Goal: Check status: Check status

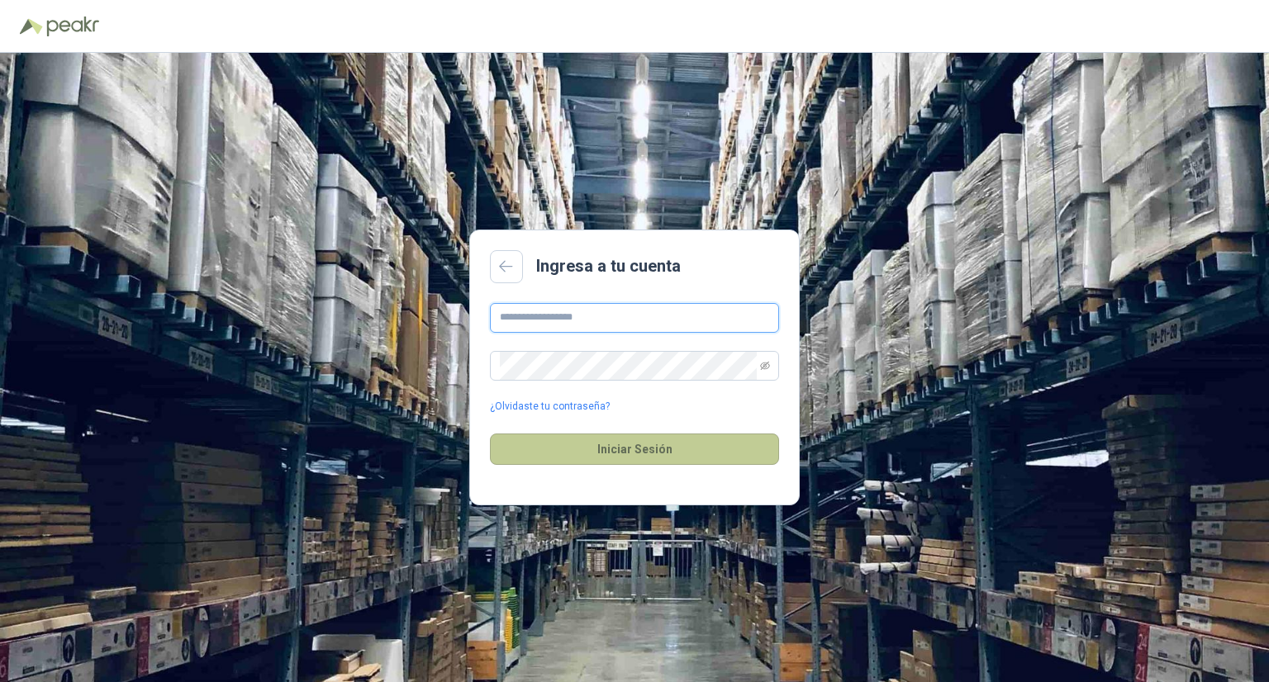
type input "**********"
click at [634, 449] on button "Iniciar Sesión" at bounding box center [634, 449] width 289 height 31
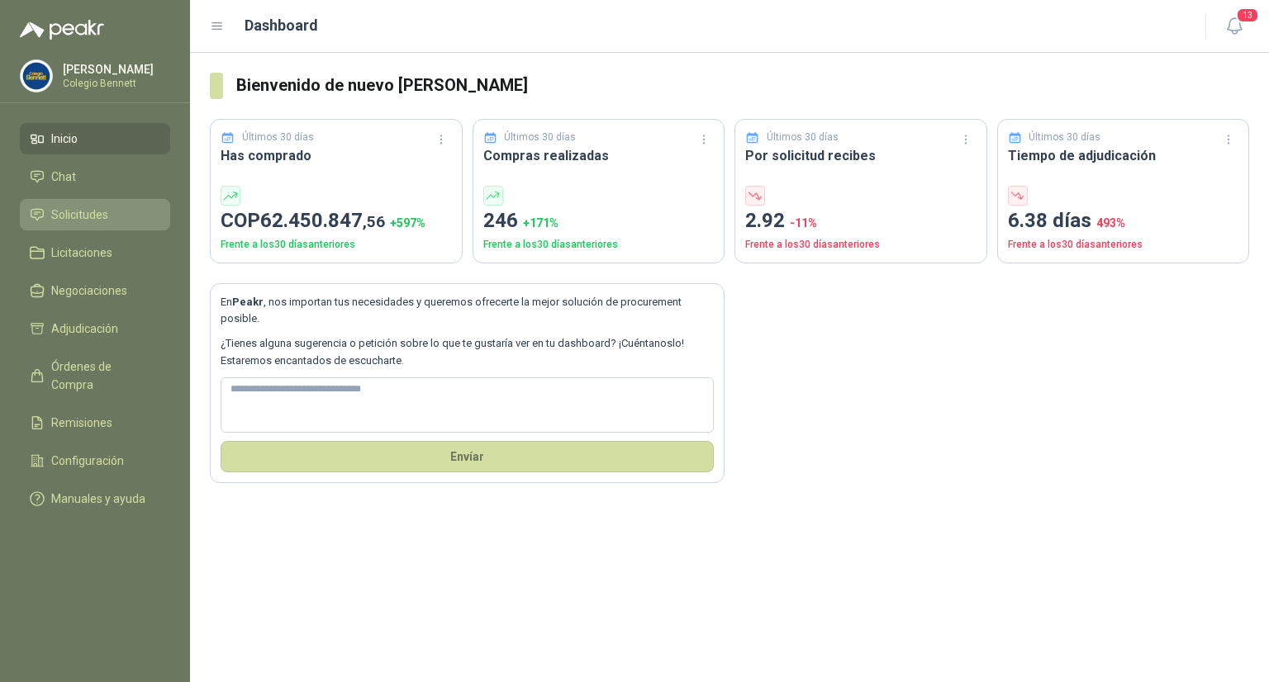
click at [57, 212] on span "Solicitudes" at bounding box center [79, 215] width 57 height 18
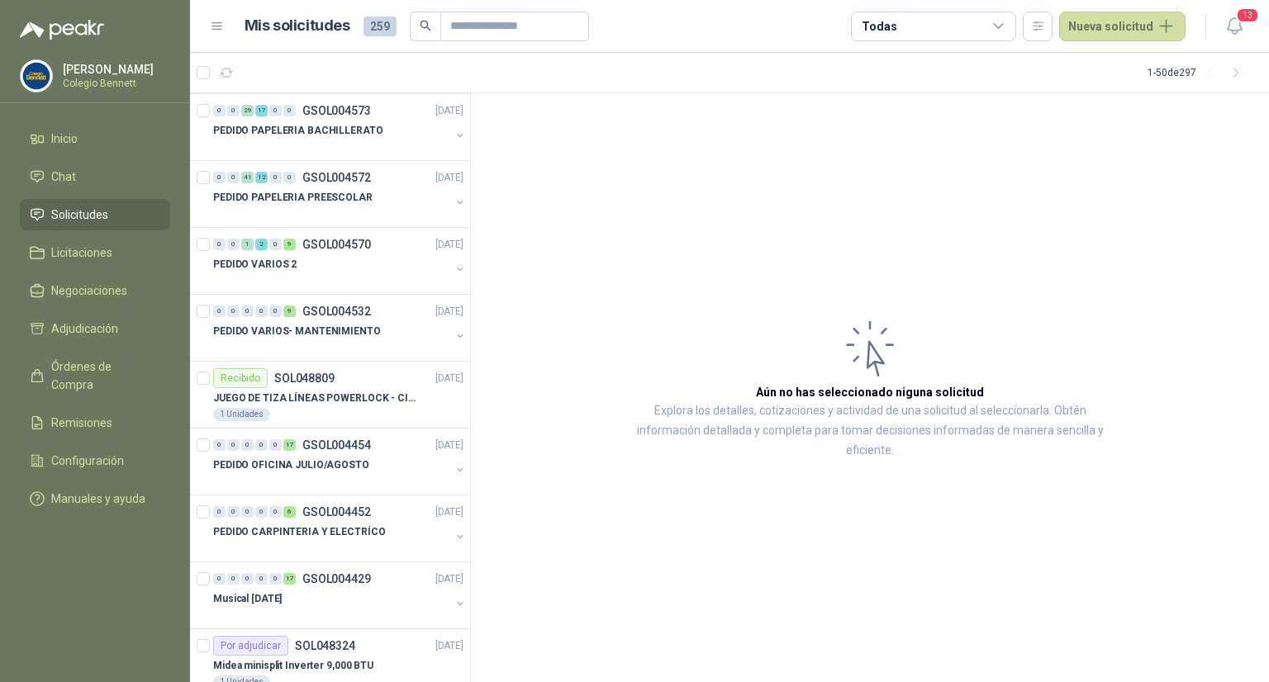
scroll to position [1140, 0]
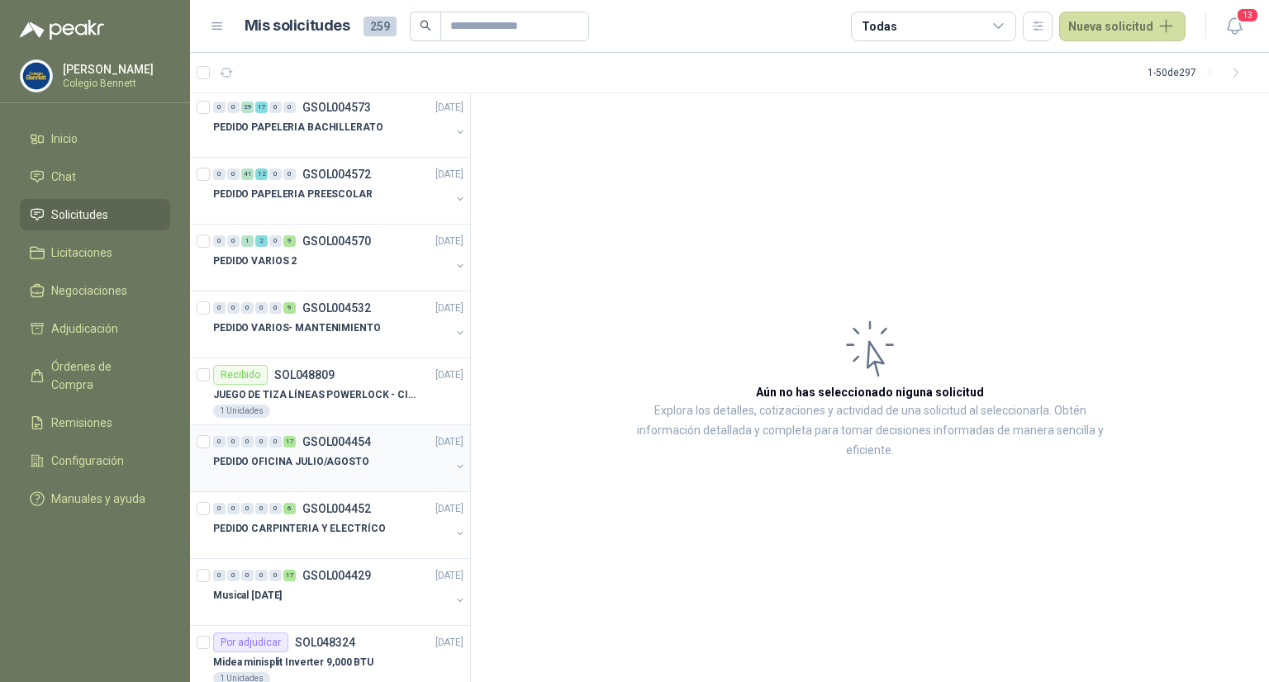
click at [391, 452] on div "PEDIDO OFICINA JULIO/AGOSTO" at bounding box center [331, 462] width 237 height 20
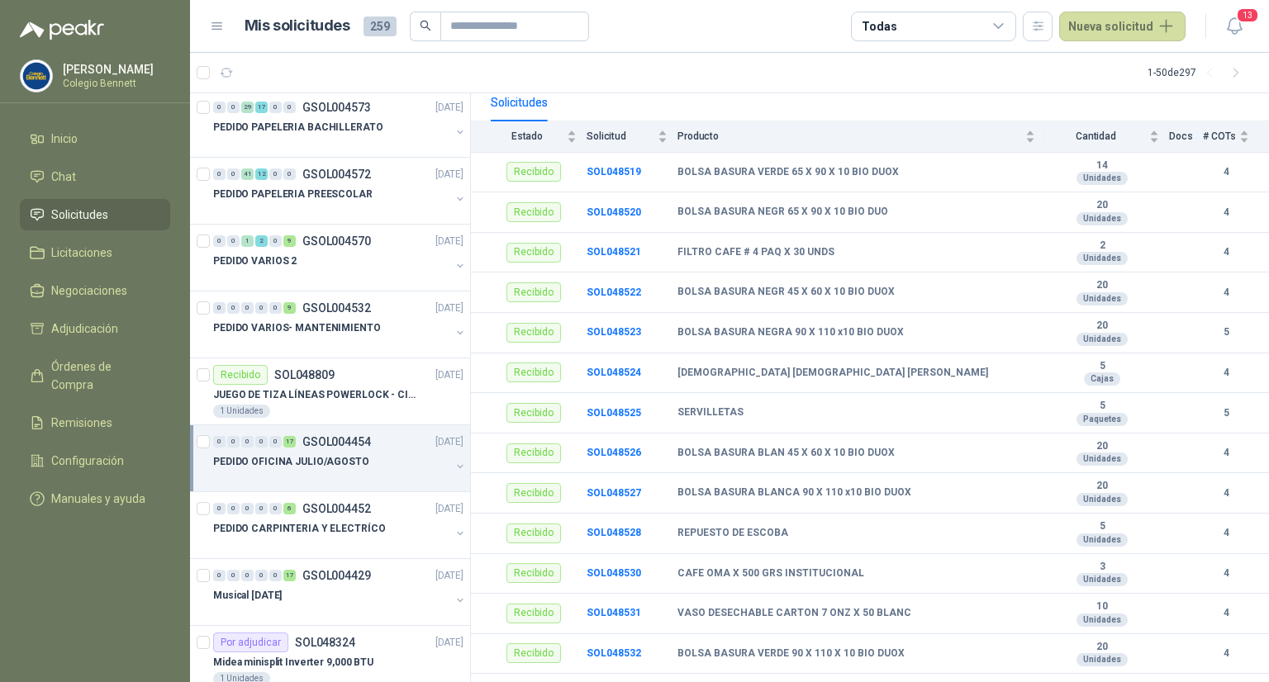
scroll to position [155, 0]
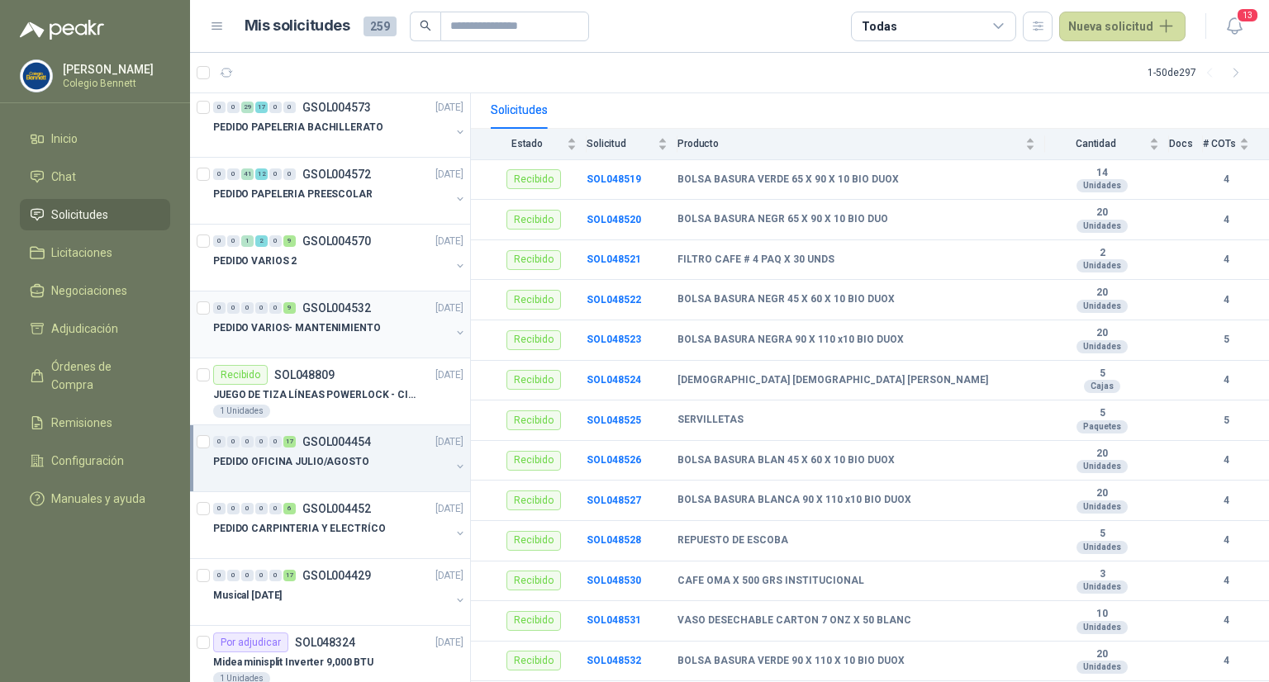
click at [370, 331] on div "PEDIDO VARIOS- MANTENIMIENTO" at bounding box center [331, 328] width 237 height 20
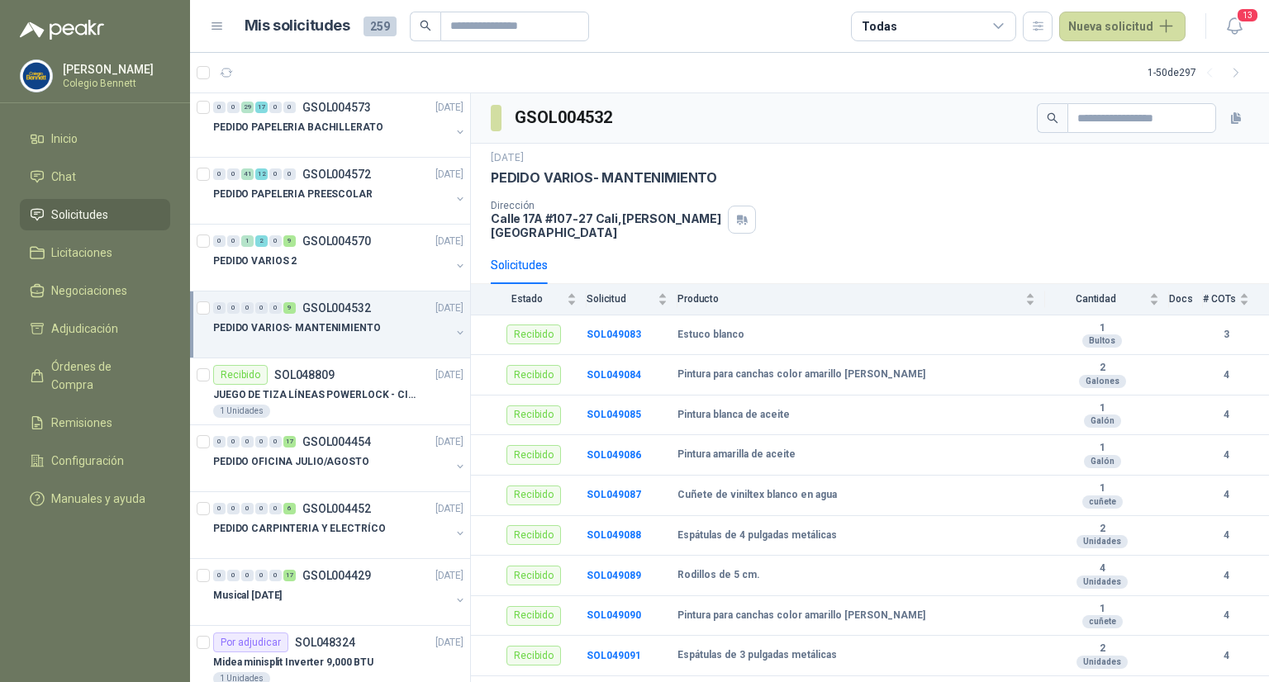
scroll to position [9, 0]
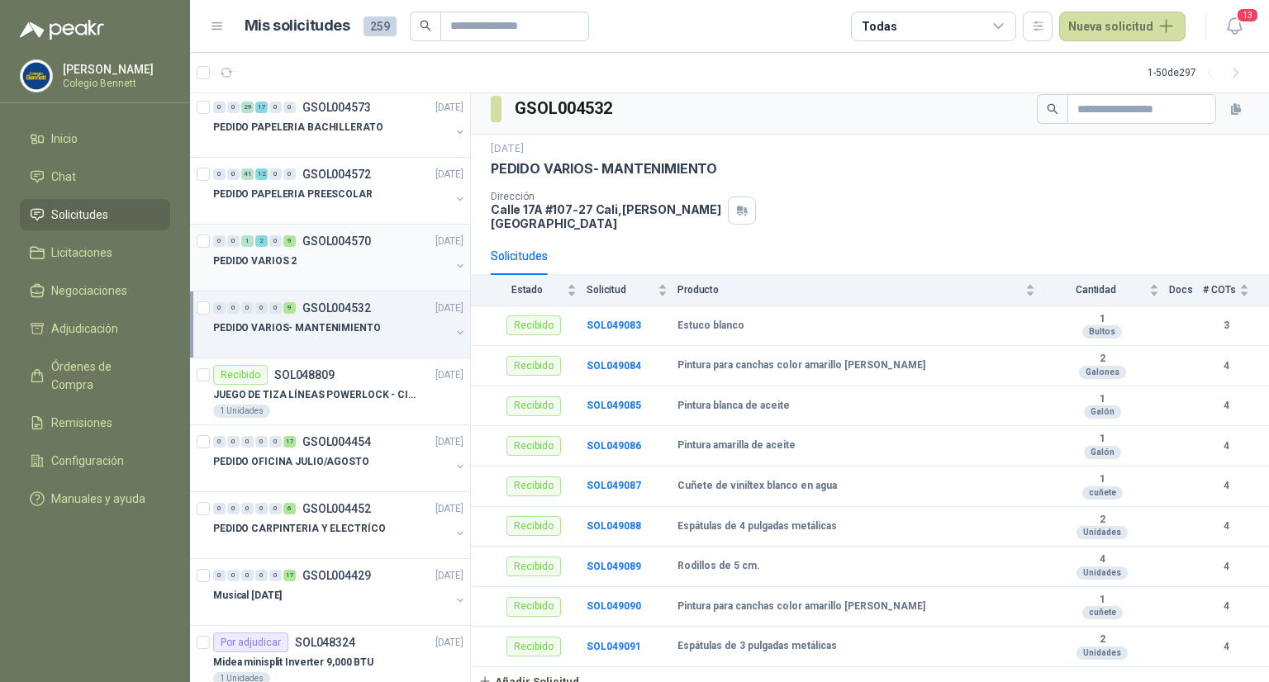
click at [353, 239] on p "GSOL004570" at bounding box center [336, 241] width 69 height 12
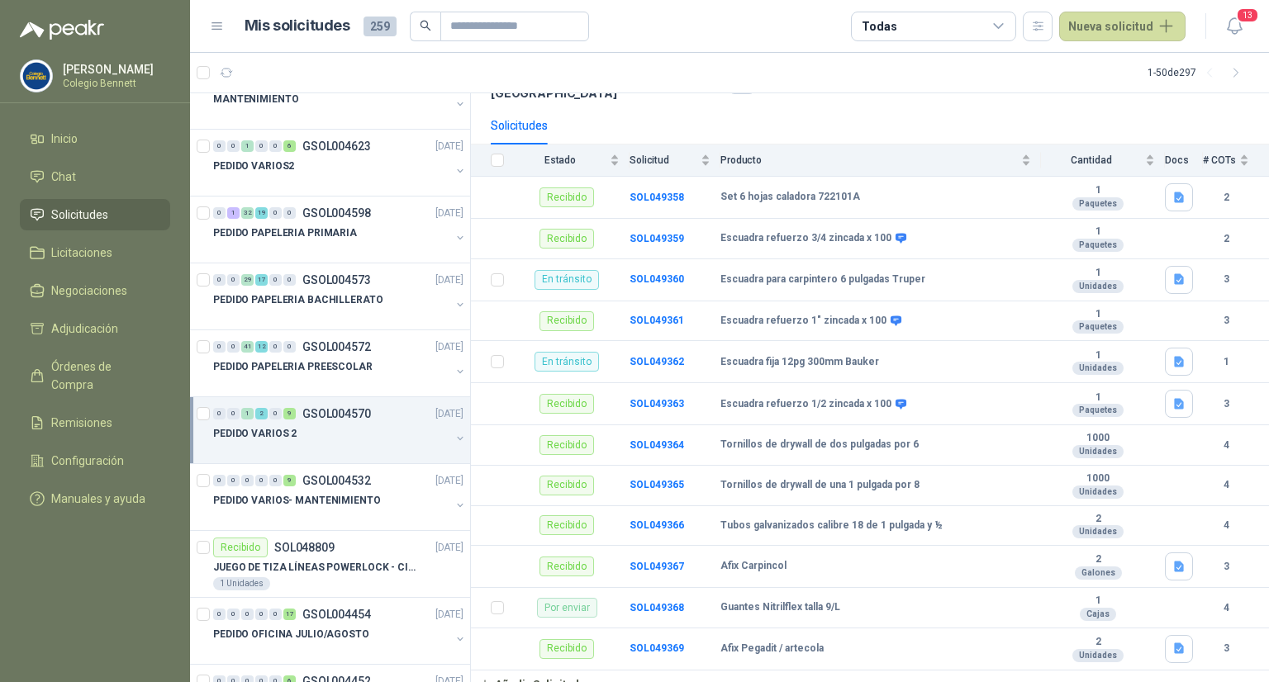
scroll to position [956, 0]
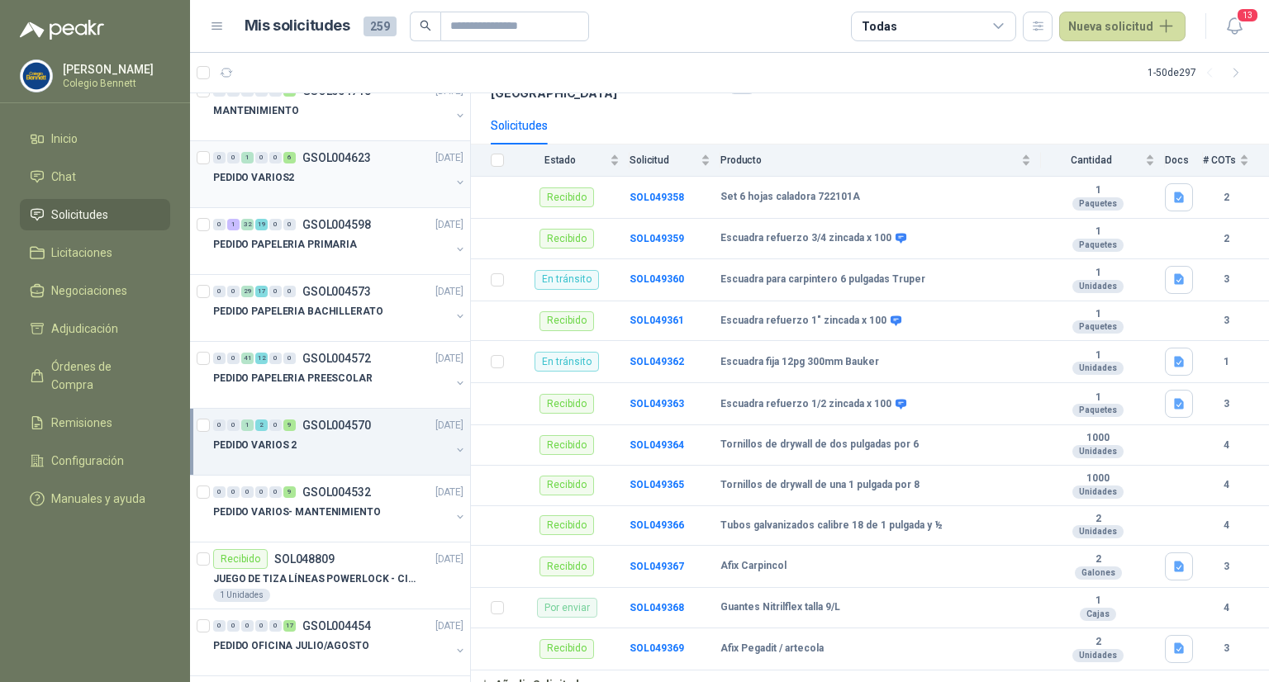
click at [329, 171] on div "PEDIDO VARIOS2" at bounding box center [331, 178] width 237 height 20
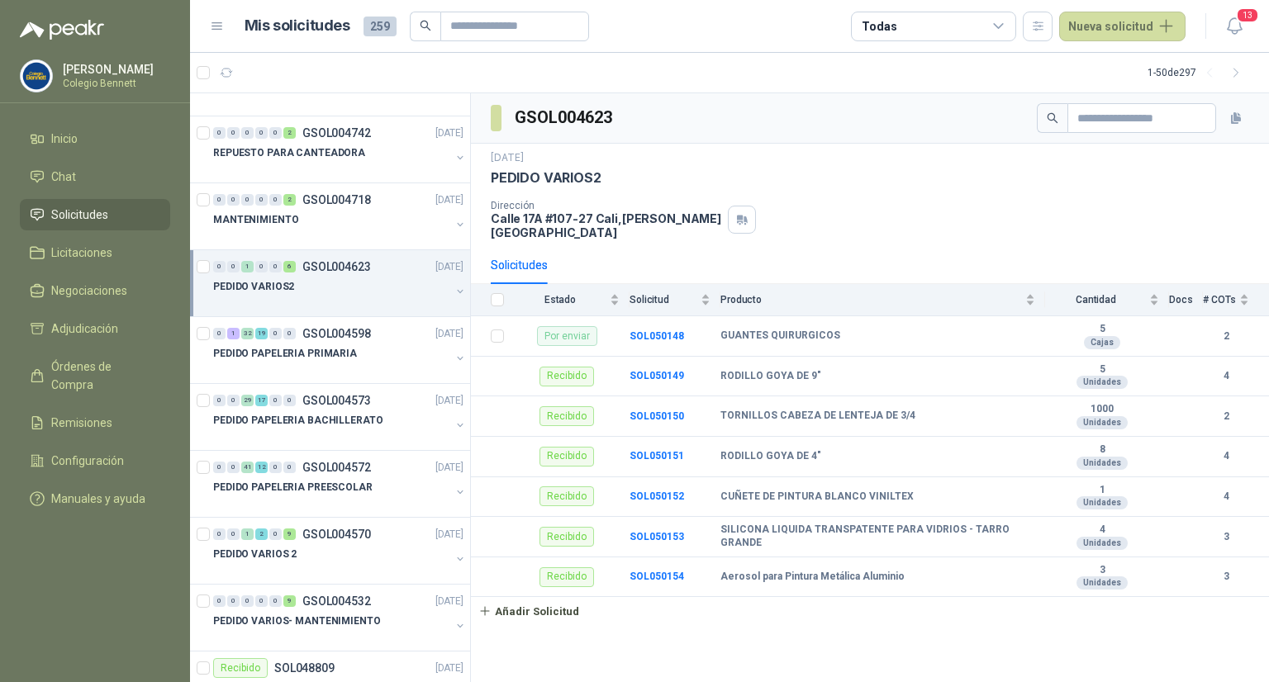
scroll to position [843, 0]
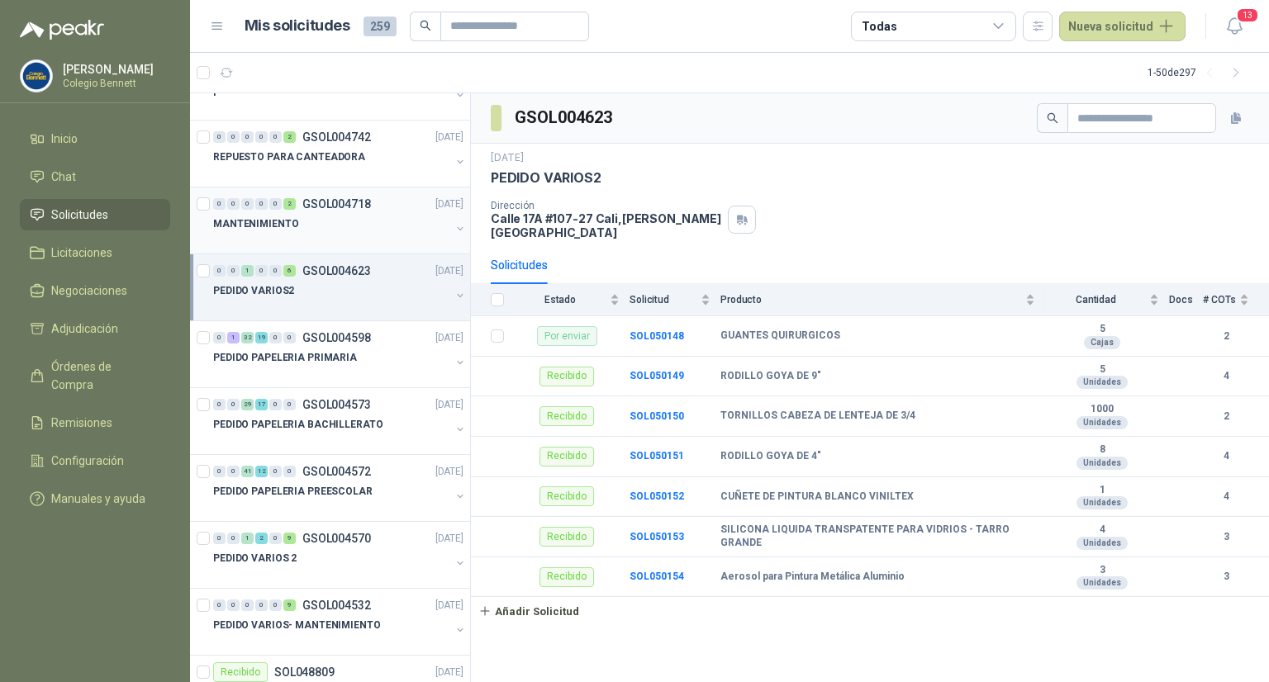
click at [373, 234] on div at bounding box center [331, 240] width 237 height 13
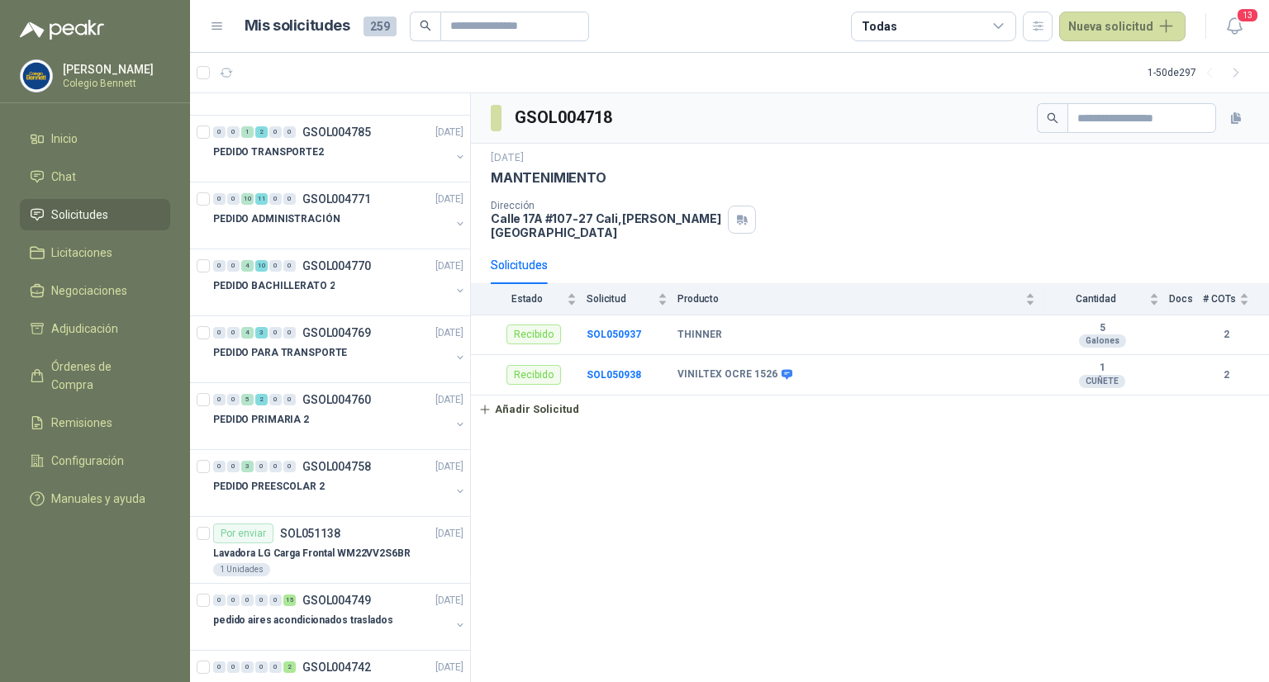
scroll to position [308, 0]
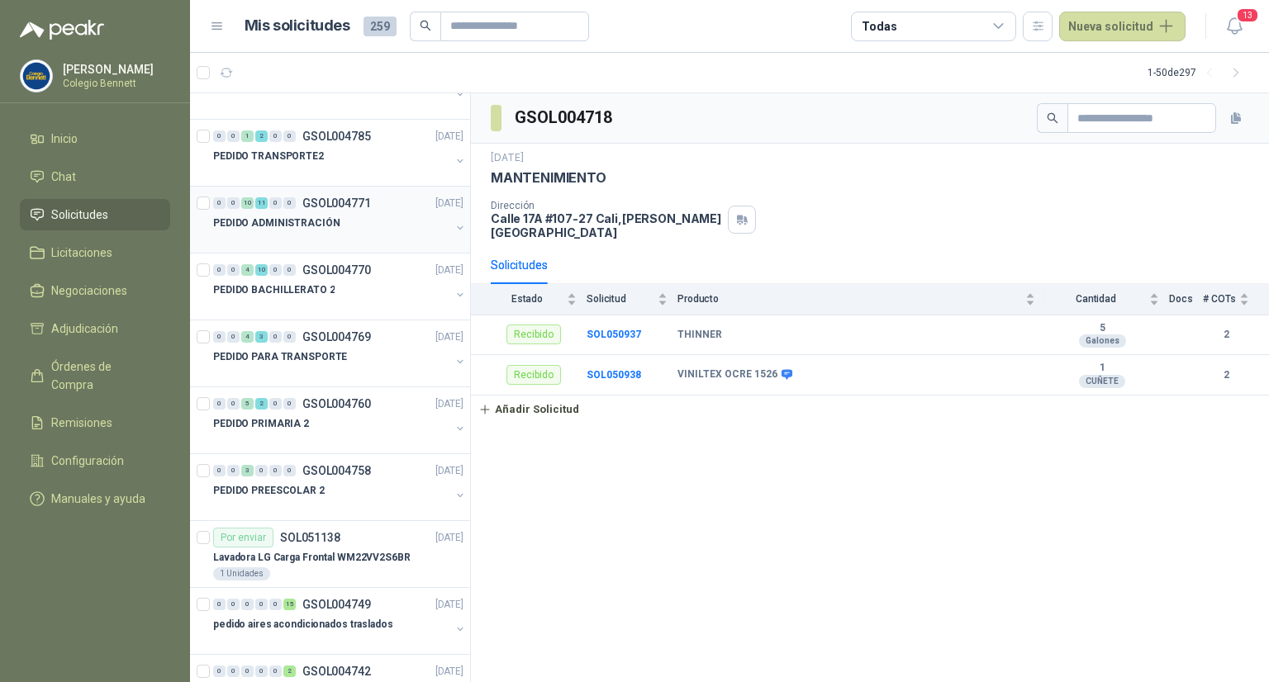
click at [371, 213] on div "PEDIDO ADMINISTRACIÓN" at bounding box center [331, 223] width 237 height 20
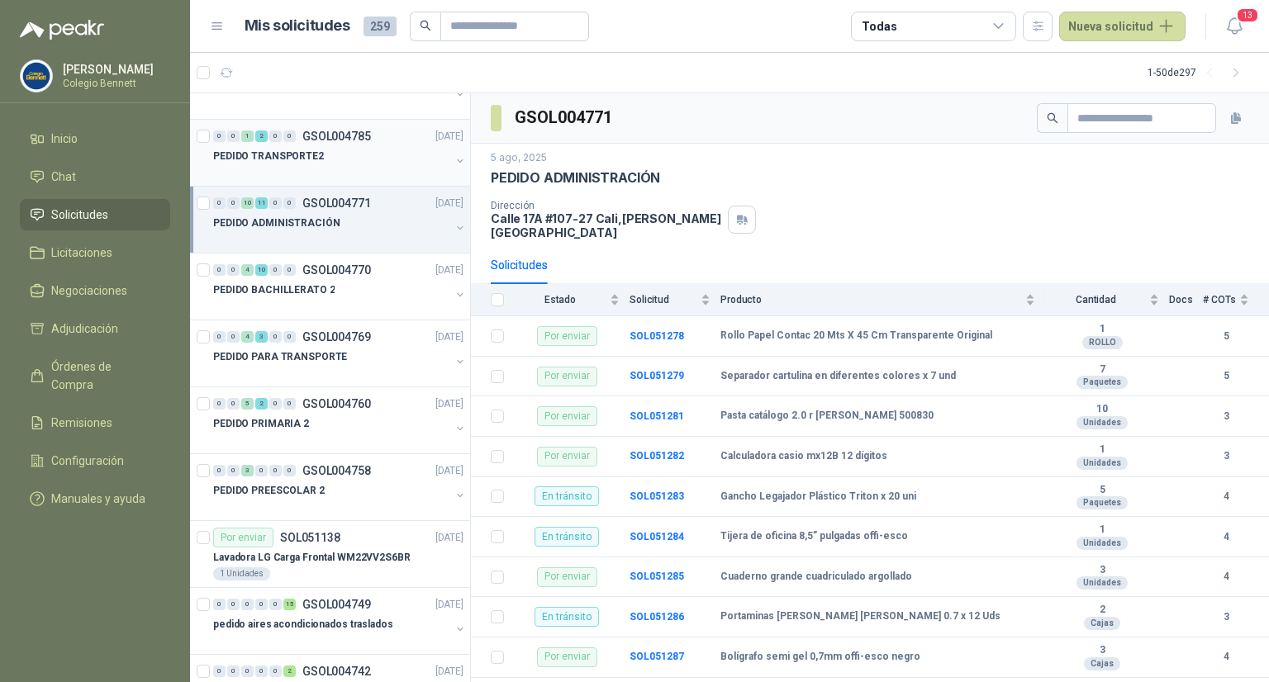
click at [390, 154] on div "PEDIDO TRANSPORTE2" at bounding box center [331, 156] width 237 height 20
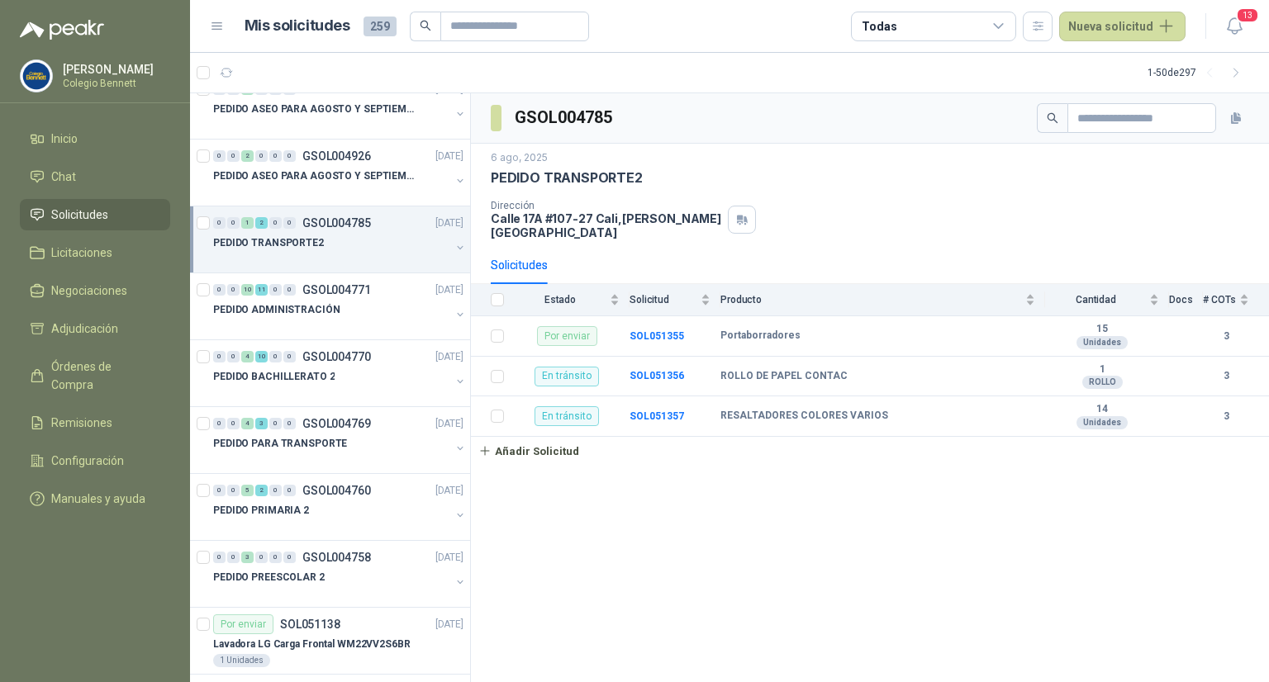
scroll to position [215, 0]
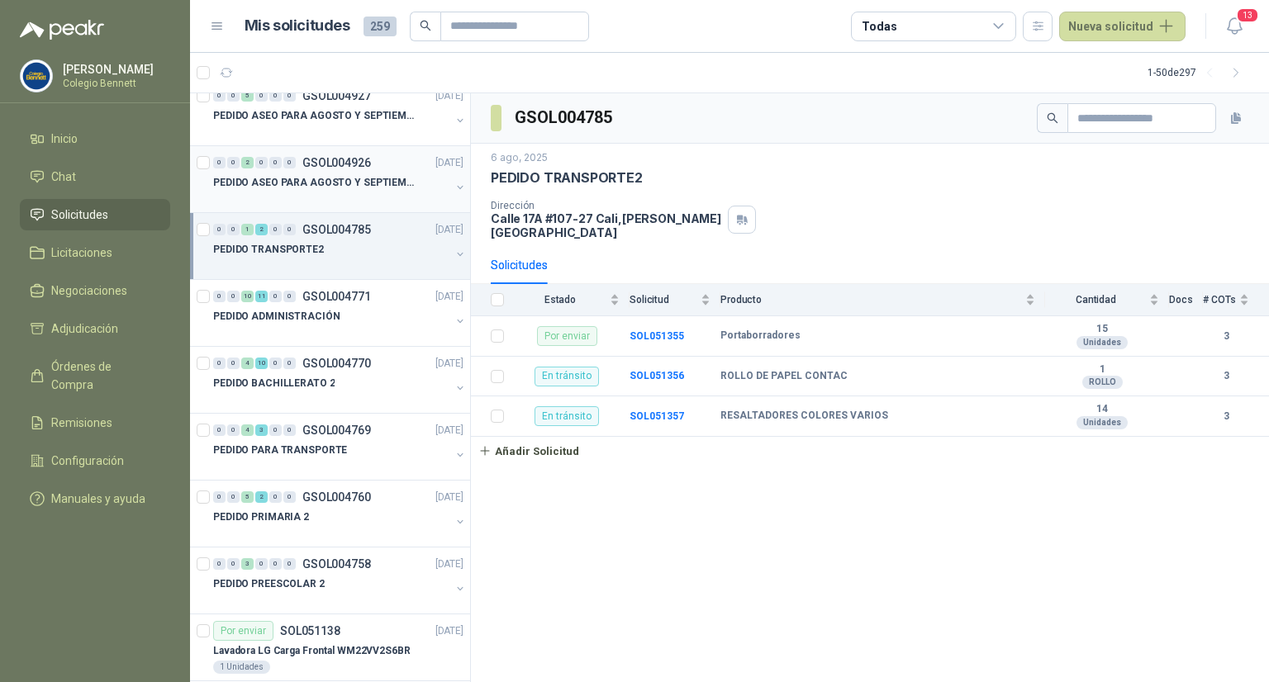
click at [367, 164] on p "GSOL004926" at bounding box center [336, 163] width 69 height 12
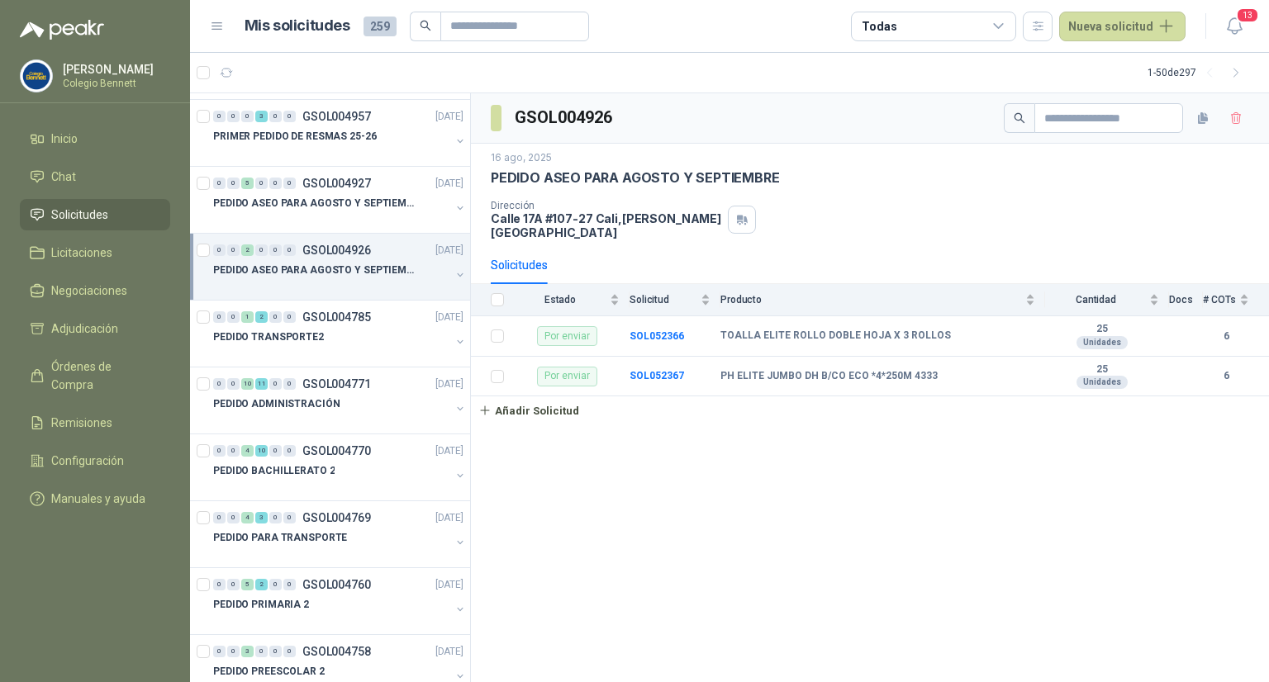
scroll to position [116, 0]
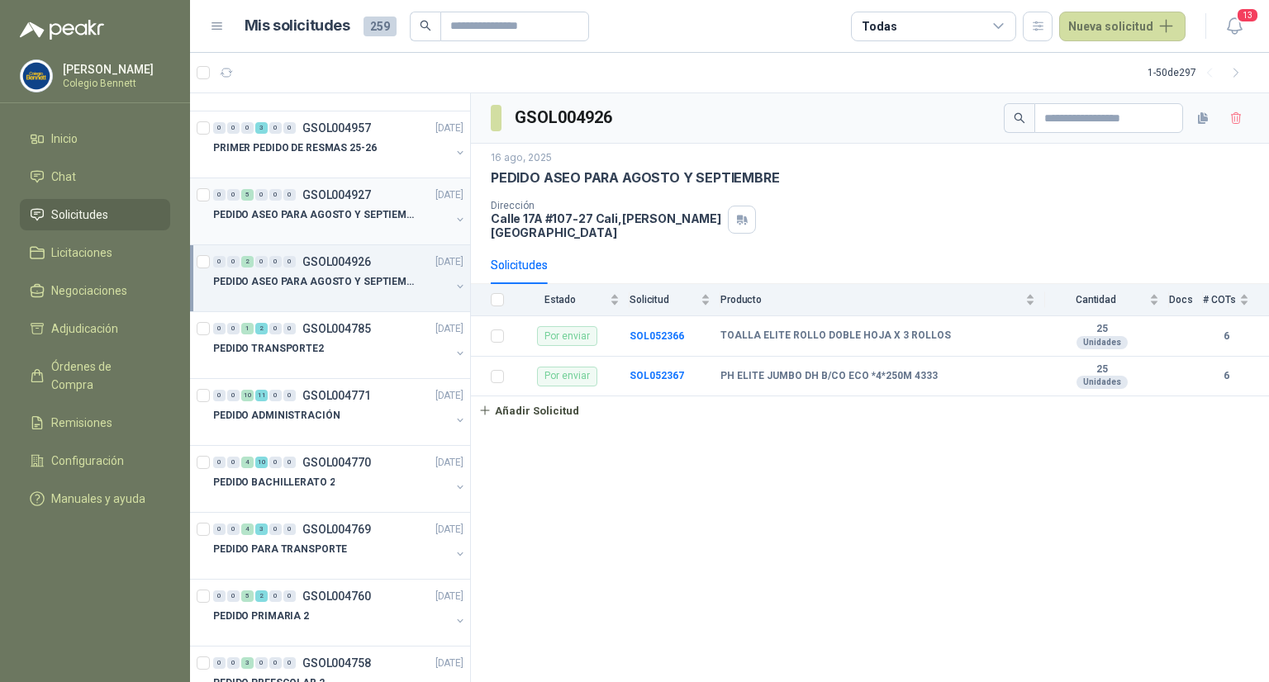
click at [389, 185] on div "0 0 5 0 0 0 GSOL004927 [DATE]" at bounding box center [340, 195] width 254 height 20
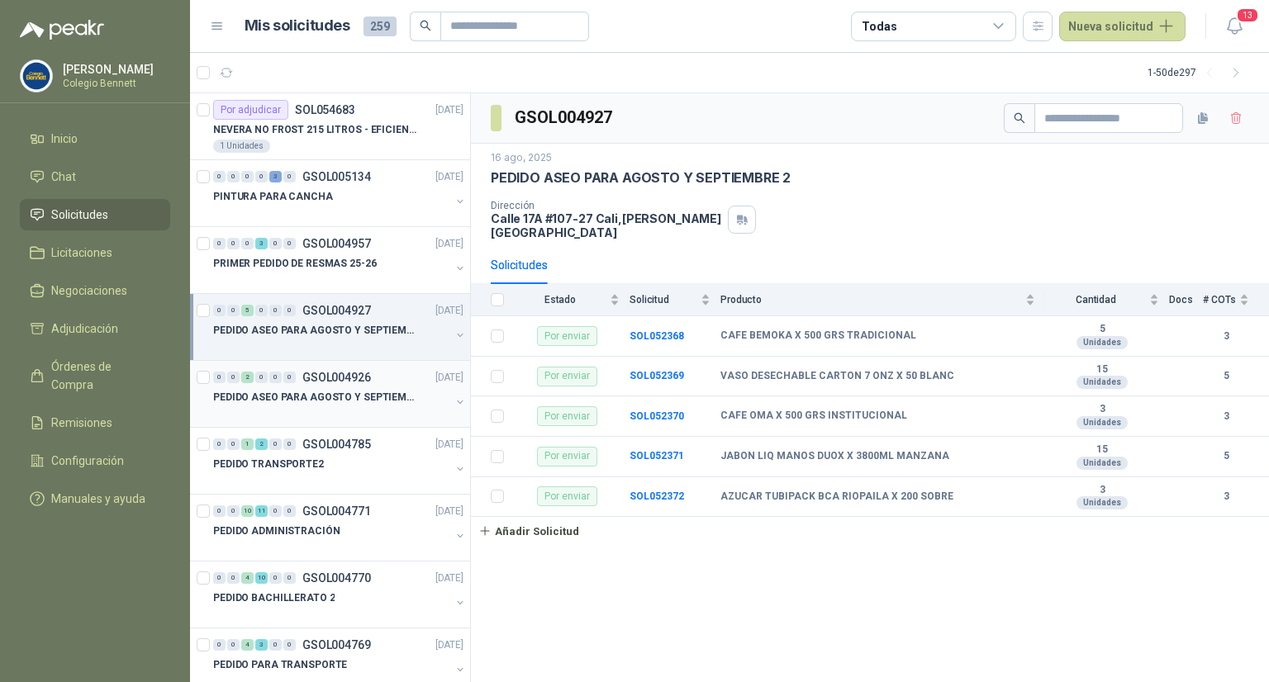
click at [341, 387] on div "PEDIDO ASEO PARA AGOSTO Y SEPTIEMBRE" at bounding box center [331, 397] width 237 height 20
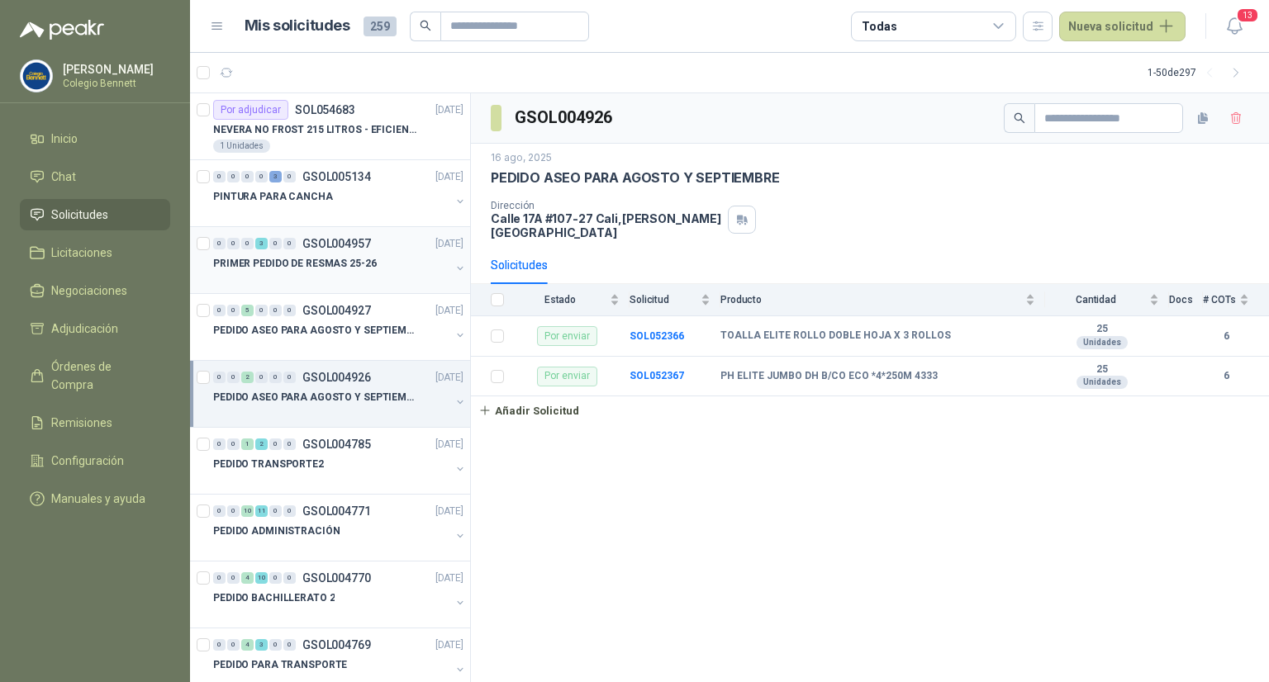
click at [373, 257] on div "PRIMER PEDIDO DE RESMAS 25-26" at bounding box center [331, 264] width 237 height 20
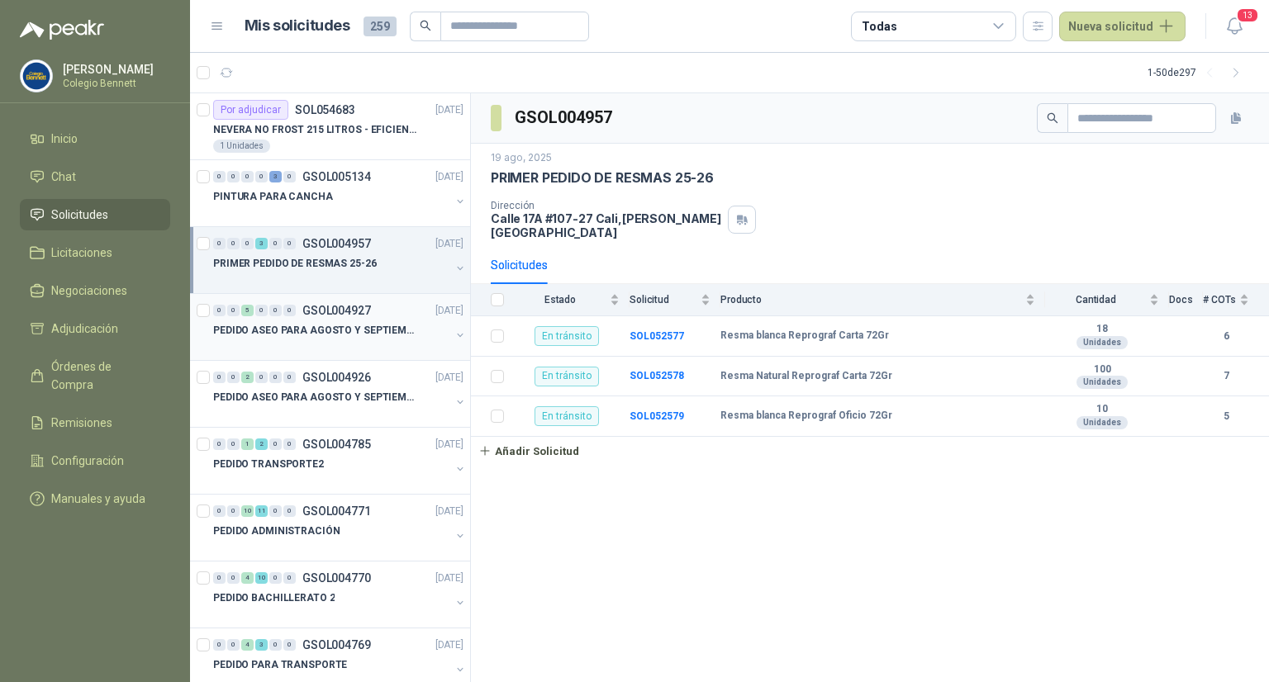
click at [355, 335] on p "PEDIDO ASEO PARA AGOSTO Y SEPTIEMBRE 2" at bounding box center [316, 331] width 206 height 16
